Goal: Transaction & Acquisition: Purchase product/service

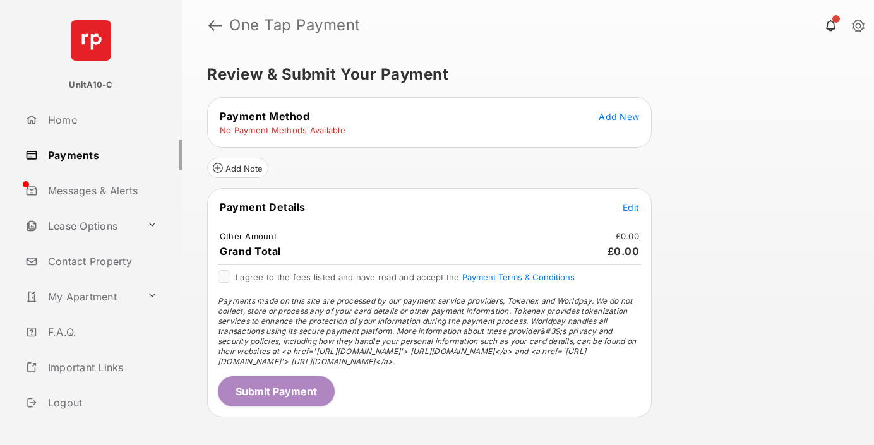
click at [619, 116] on span "Add New" at bounding box center [619, 116] width 40 height 11
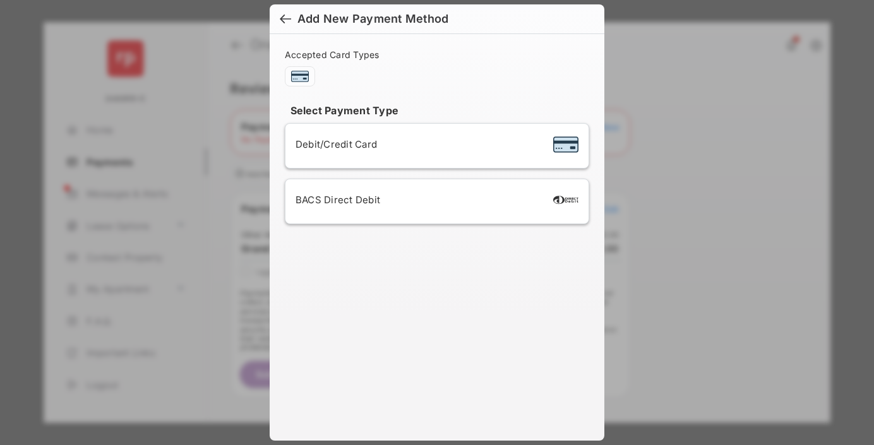
click at [333, 144] on span "Debit/Credit Card" at bounding box center [336, 144] width 81 height 12
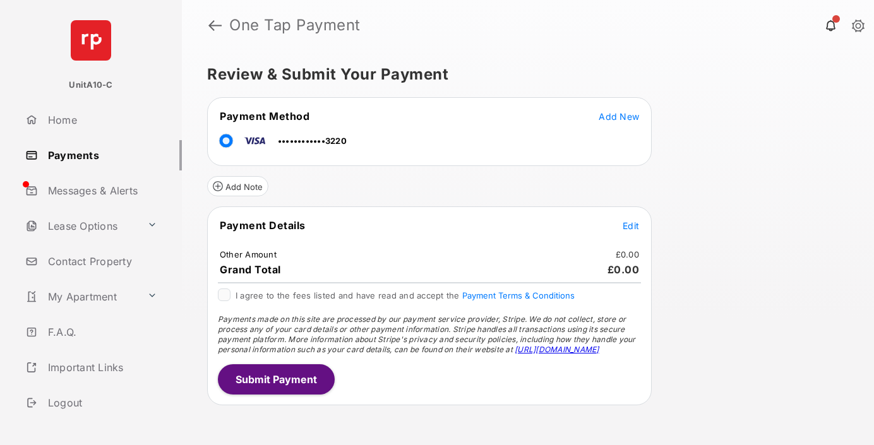
click at [631, 225] on span "Edit" at bounding box center [631, 225] width 16 height 11
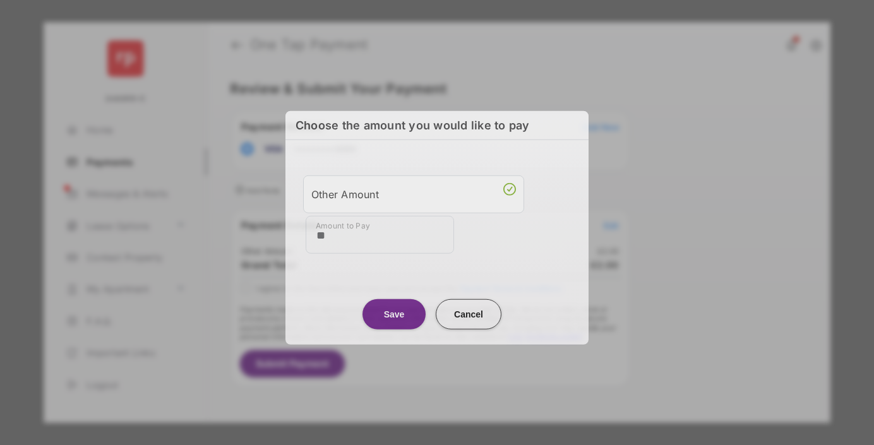
type input "**"
click at [394, 314] on button "Save" at bounding box center [393, 314] width 63 height 30
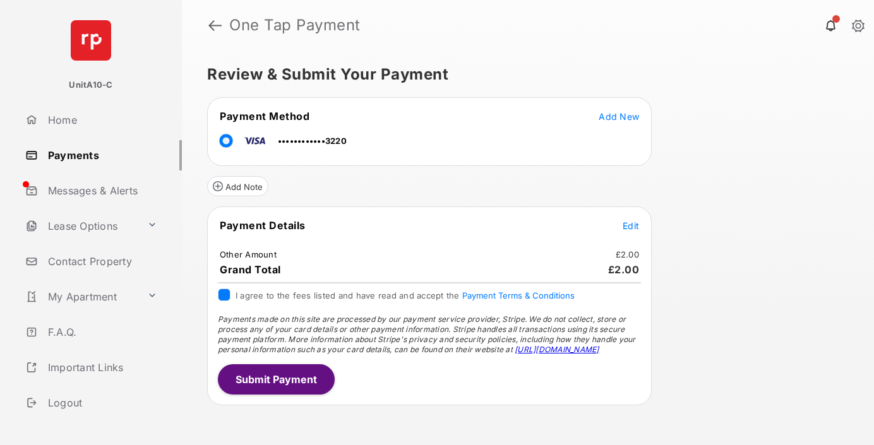
click at [275, 379] on button "Submit Payment" at bounding box center [276, 379] width 117 height 30
